Goal: Task Accomplishment & Management: Complete application form

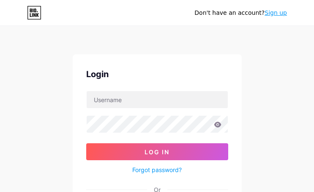
click at [283, 14] on link "Sign up" at bounding box center [276, 12] width 22 height 7
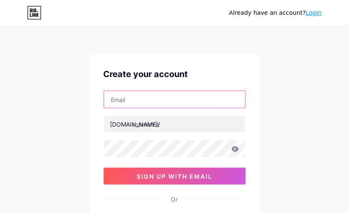
click at [212, 94] on input "text" at bounding box center [174, 99] width 141 height 17
paste input "[EMAIL_ADDRESS][DOMAIN_NAME]"
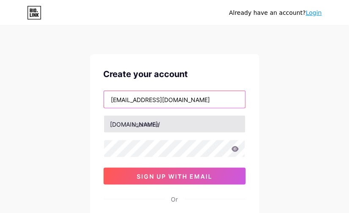
type input "[EMAIL_ADDRESS][DOMAIN_NAME]"
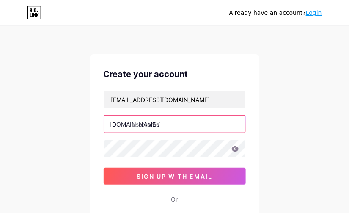
click at [212, 121] on input "text" at bounding box center [174, 123] width 141 height 17
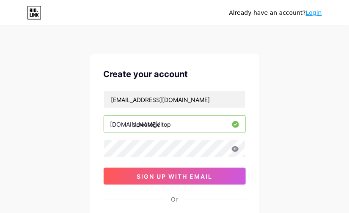
type input "dewatogeltop"
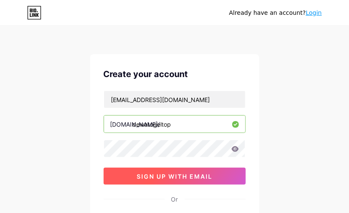
click at [180, 178] on span "sign up with email" at bounding box center [175, 176] width 76 height 7
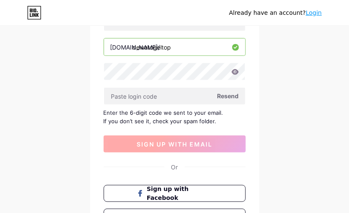
scroll to position [94, 0]
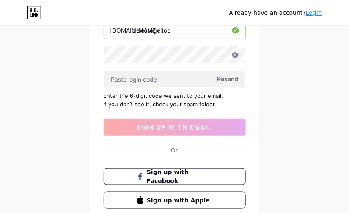
click at [290, 136] on div "Already have an account? Login Create your account [EMAIL_ADDRESS][DOMAIN_NAME]…" at bounding box center [174, 90] width 349 height 368
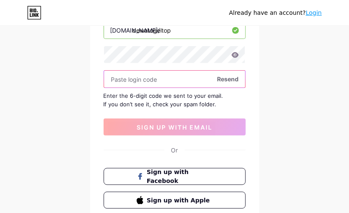
click at [179, 85] on input "text" at bounding box center [174, 79] width 141 height 17
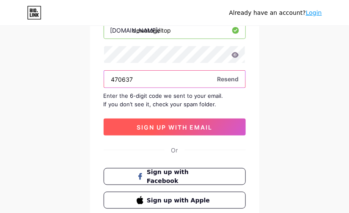
type input "470637"
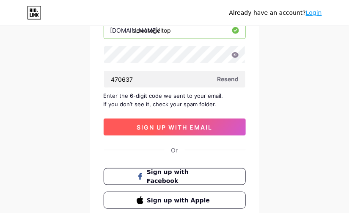
click at [197, 134] on button "sign up with email" at bounding box center [175, 126] width 142 height 17
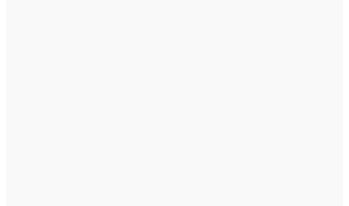
scroll to position [0, 0]
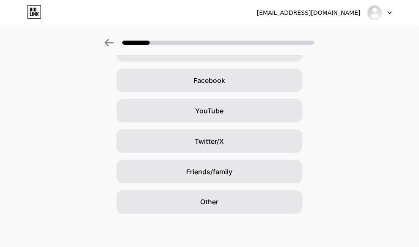
scroll to position [118, 0]
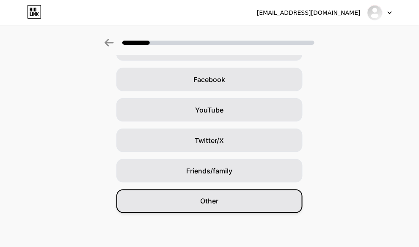
click at [256, 191] on div "Other" at bounding box center [209, 201] width 186 height 24
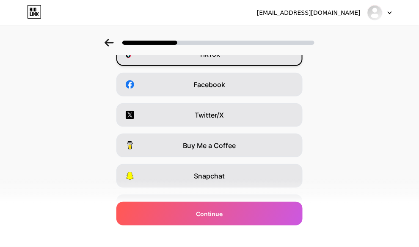
scroll to position [160, 0]
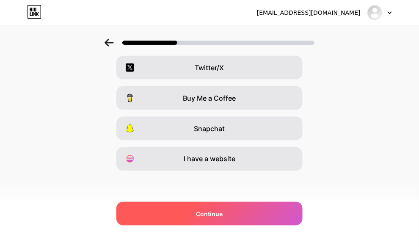
click at [264, 191] on div "Continue" at bounding box center [209, 214] width 186 height 24
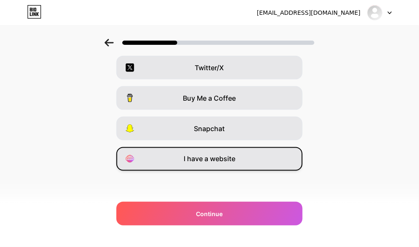
click at [246, 154] on div "I have a website" at bounding box center [209, 159] width 186 height 24
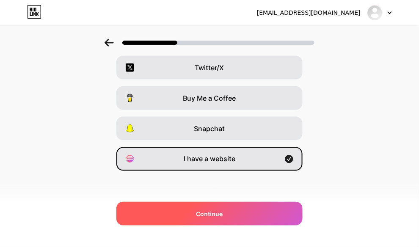
click at [253, 191] on div "Continue" at bounding box center [209, 214] width 186 height 24
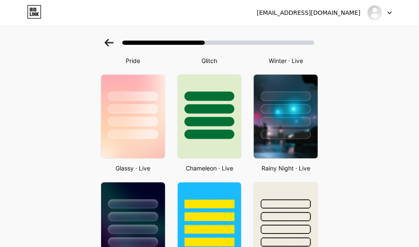
scroll to position [169, 0]
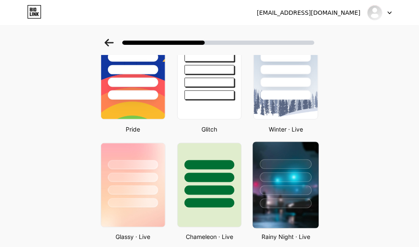
click at [308, 191] on div at bounding box center [286, 191] width 52 height 10
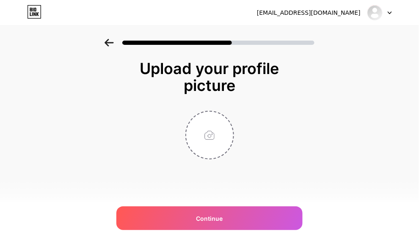
scroll to position [0, 0]
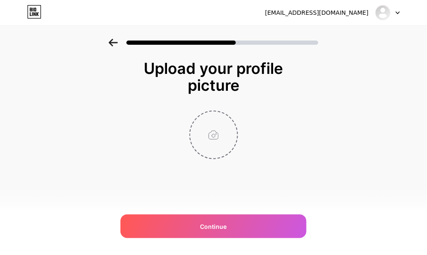
click at [231, 129] on input "file" at bounding box center [213, 135] width 47 height 47
type input "C:\fakepath\photo_2025-09-18_08-01-01.jpg"
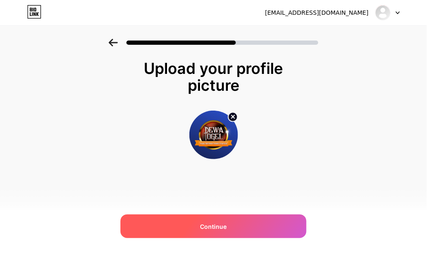
click at [247, 191] on div "Continue" at bounding box center [214, 227] width 186 height 24
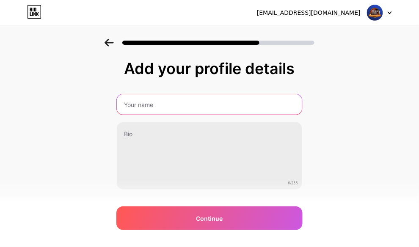
click at [191, 108] on input "text" at bounding box center [209, 104] width 185 height 20
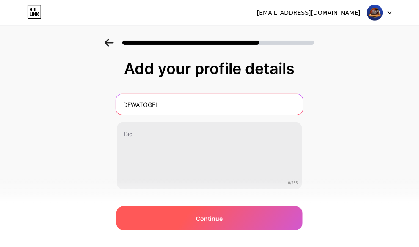
type input "DEWATOGEL"
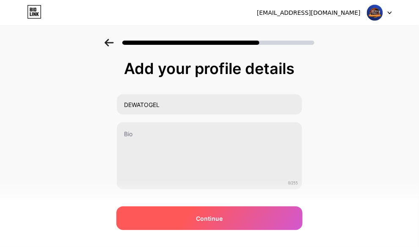
click at [261, 191] on div "Continue" at bounding box center [209, 218] width 186 height 24
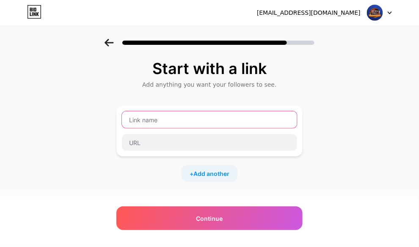
click at [178, 115] on input "text" at bounding box center [209, 119] width 175 height 17
paste input "LINK LOGIN DEWATOGEL"
click at [211, 123] on input "LINK LOGIN DEWATOGEL" at bounding box center [209, 119] width 175 height 17
type input "LINK LOGIN DEWATOGEL"
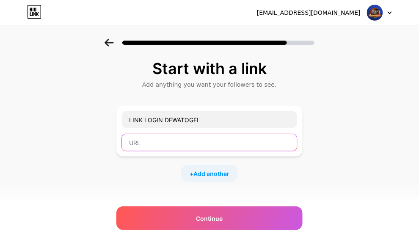
click at [186, 143] on input "text" at bounding box center [209, 142] width 175 height 17
paste input "[URL][PERSON_NAME][DOMAIN_NAME]"
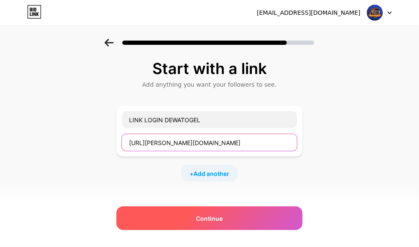
type input "[URL][PERSON_NAME][DOMAIN_NAME]"
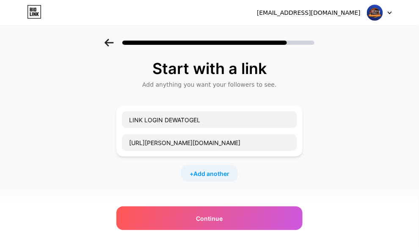
drag, startPoint x: 250, startPoint y: 220, endPoint x: 256, endPoint y: 171, distance: 49.0
click at [256, 171] on div "Start with a link Add anything you want your followers to see. LINK LOGIN DEWAT…" at bounding box center [209, 177] width 186 height 234
click at [226, 178] on span "Add another" at bounding box center [211, 173] width 36 height 9
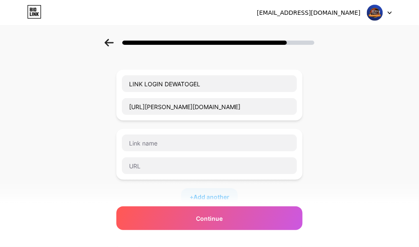
scroll to position [112, 0]
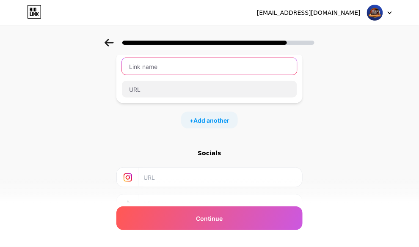
click at [206, 70] on input "text" at bounding box center [209, 66] width 175 height 17
paste input "LINK DAFTAR DEWATOGEL"
type input "LINK DAFTAR DEWATOGEL"
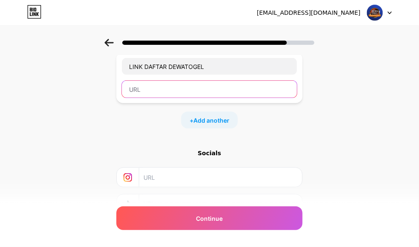
click at [172, 90] on input "text" at bounding box center [209, 89] width 175 height 17
paste input "[URL][PERSON_NAME][DOMAIN_NAME]"
type input "[URL][PERSON_NAME][DOMAIN_NAME]"
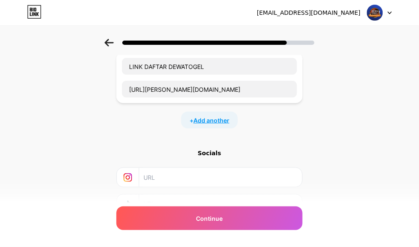
click at [213, 118] on span "Add another" at bounding box center [211, 120] width 36 height 9
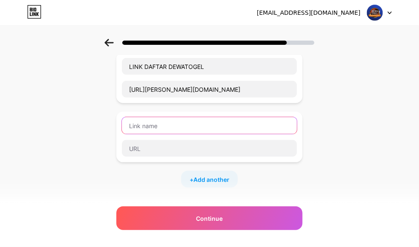
drag, startPoint x: 154, startPoint y: 121, endPoint x: 183, endPoint y: 126, distance: 29.2
click at [154, 121] on input "text" at bounding box center [209, 125] width 175 height 17
paste input "LIVE CHAT DEWATOGEL"
type input "LIVE CHAT DEWATOGEL"
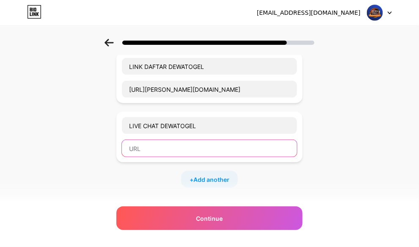
click at [167, 151] on input "text" at bounding box center [209, 148] width 175 height 17
paste input "[URL][PERSON_NAME][DOMAIN_NAME]"
type input "[URL][PERSON_NAME][DOMAIN_NAME]"
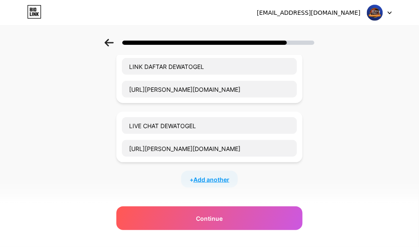
click at [215, 178] on span "Add another" at bounding box center [211, 179] width 36 height 9
click at [183, 184] on input "text" at bounding box center [209, 184] width 175 height 17
paste input "LINK ALTERNATIF DEWATOGEL"
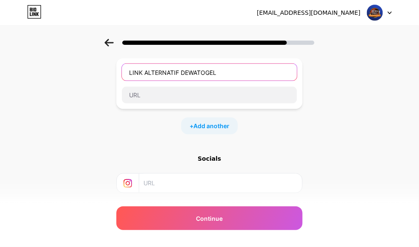
scroll to position [225, 0]
type input "LINK ALTERNATIF DEWATOGEL"
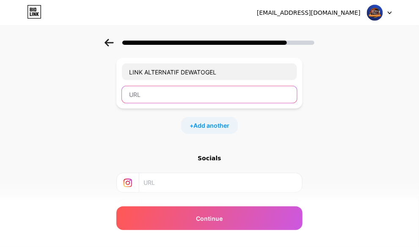
click at [168, 94] on input "text" at bounding box center [209, 94] width 175 height 17
paste input "[URL][PERSON_NAME][DOMAIN_NAME]"
type input "[URL][PERSON_NAME][DOMAIN_NAME]"
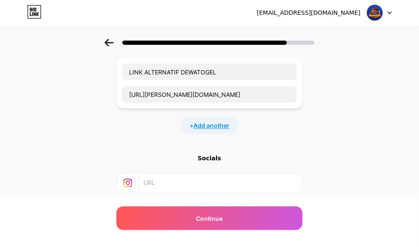
click at [217, 129] on span "Add another" at bounding box center [211, 125] width 36 height 9
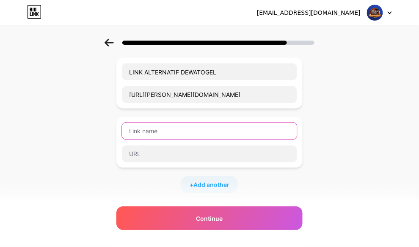
click at [190, 135] on input "text" at bounding box center [209, 131] width 175 height 17
paste input "RTP HARI INI TERUPDATE"
type input "RTP HARI INI TERUPDATE"
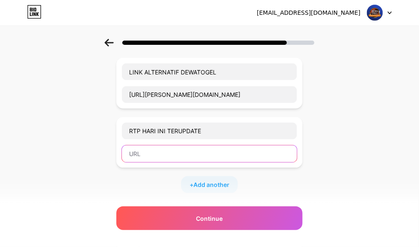
click at [192, 156] on input "text" at bounding box center [209, 153] width 175 height 17
paste input "[URL][PERSON_NAME][DOMAIN_NAME]"
type input "[URL][PERSON_NAME][DOMAIN_NAME]"
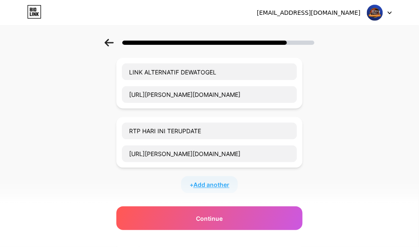
click at [206, 184] on span "Add another" at bounding box center [211, 185] width 36 height 9
click at [245, 188] on input "text" at bounding box center [209, 190] width 175 height 17
paste input "WHATSAPP"
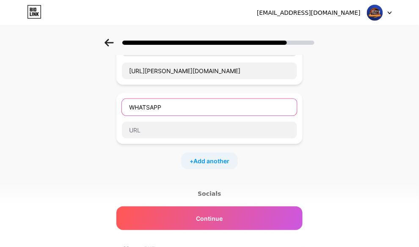
scroll to position [338, 0]
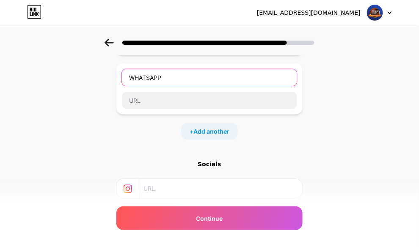
type input "WHATSAPP"
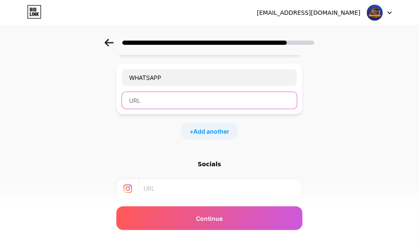
click at [166, 105] on input "text" at bounding box center [209, 100] width 175 height 17
paste input "[URL][PERSON_NAME][DOMAIN_NAME]"
type input "[URL][PERSON_NAME][DOMAIN_NAME]"
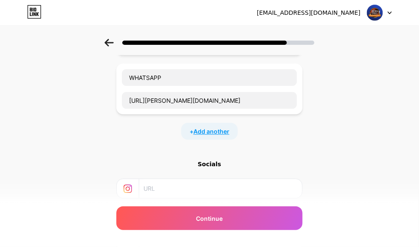
click at [225, 136] on span "Add another" at bounding box center [211, 131] width 36 height 9
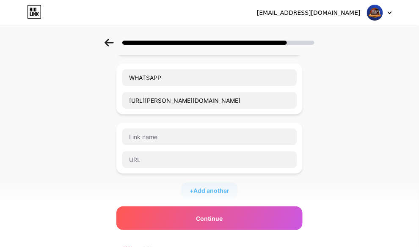
click at [193, 145] on div at bounding box center [209, 137] width 176 height 18
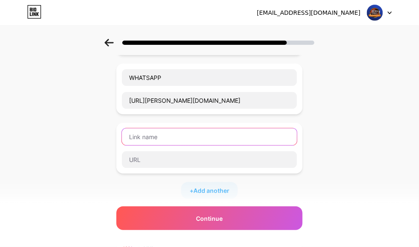
click at [195, 144] on input "text" at bounding box center [209, 136] width 175 height 17
paste input "TELEGRAM"
type input "TELEGRAM"
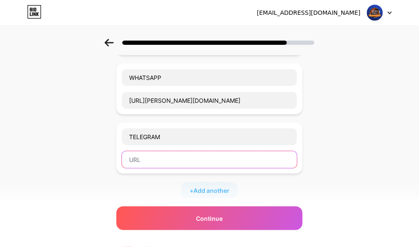
click at [211, 168] on input "text" at bounding box center [209, 159] width 175 height 17
paste input "[URL][PERSON_NAME][DOMAIN_NAME]"
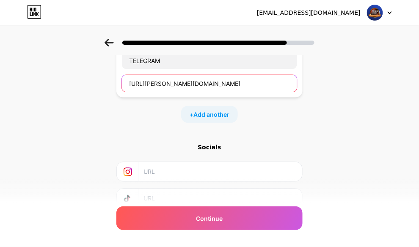
scroll to position [395, 0]
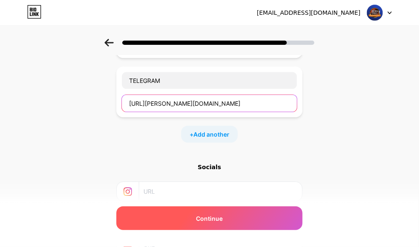
type input "[URL][PERSON_NAME][DOMAIN_NAME]"
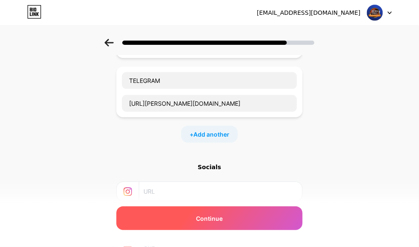
click at [246, 191] on div "Continue" at bounding box center [209, 218] width 186 height 24
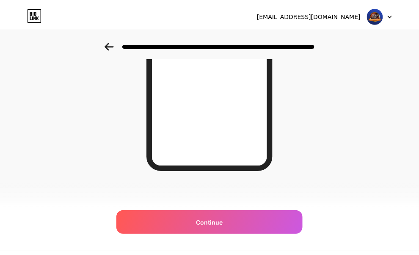
scroll to position [0, 0]
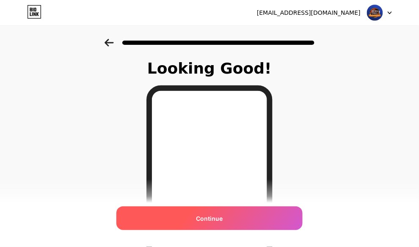
click at [244, 191] on div "Continue" at bounding box center [209, 218] width 186 height 24
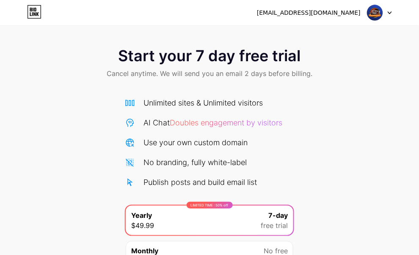
click at [34, 6] on icon at bounding box center [34, 12] width 14 height 14
click at [314, 11] on img at bounding box center [375, 13] width 16 height 16
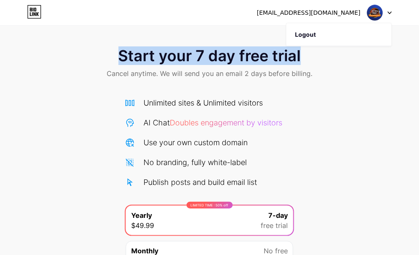
drag, startPoint x: 348, startPoint y: 31, endPoint x: 352, endPoint y: -4, distance: 35.4
click at [314, 0] on html "[EMAIL_ADDRESS][DOMAIN_NAME] Logout Link Copied Start your 7 day free trial Can…" at bounding box center [209, 170] width 419 height 340
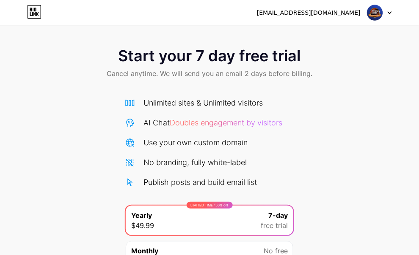
click at [314, 93] on div "Start your 7 day free trial Cancel anytime. We will send you an email 2 days be…" at bounding box center [209, 173] width 419 height 268
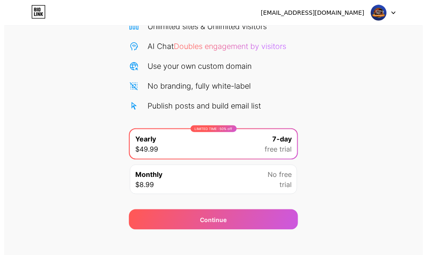
scroll to position [85, 0]
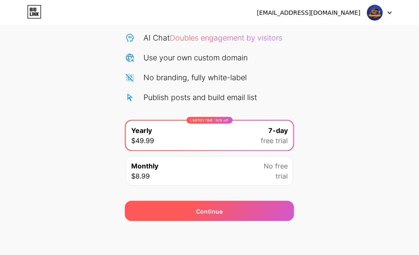
click at [252, 191] on div "Continue" at bounding box center [209, 211] width 169 height 20
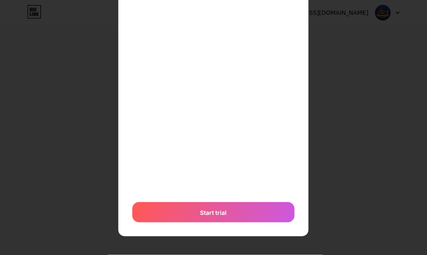
scroll to position [96, 0]
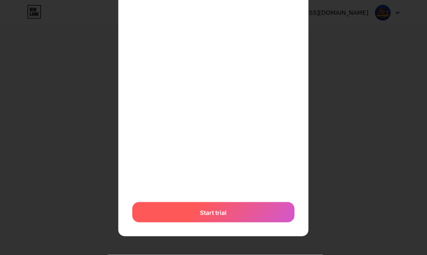
click at [244, 191] on div "Start trial" at bounding box center [213, 213] width 162 height 20
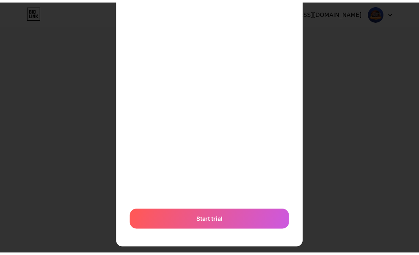
scroll to position [0, 0]
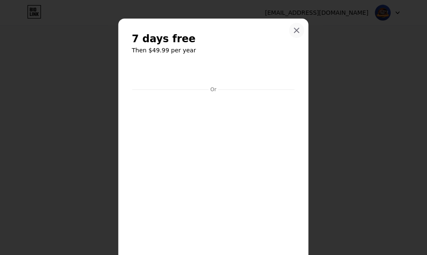
click at [293, 32] on icon at bounding box center [296, 30] width 7 height 7
